Goal: Share content

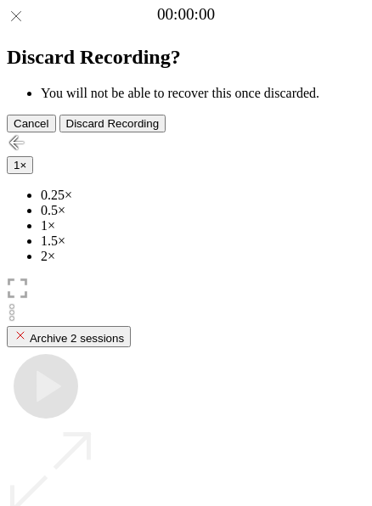
scroll to position [151, 0]
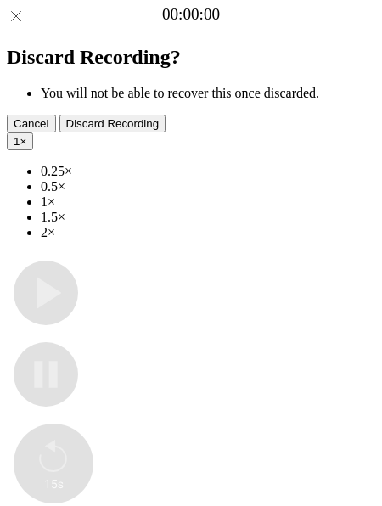
type input "**********"
